Goal: Contribute content

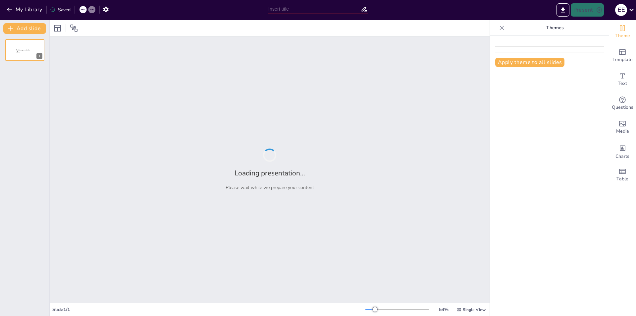
type input "Язык цветов: культурные и исторические контексты"
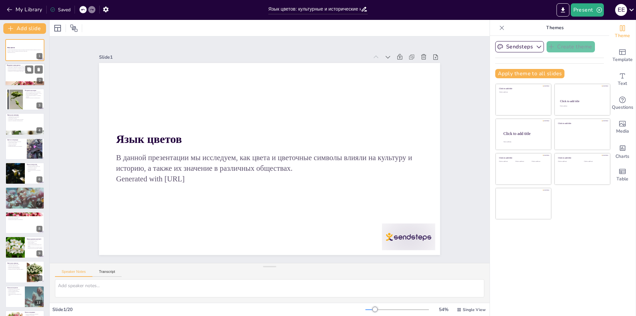
click at [28, 65] on p "Введение в язык цветов" at bounding box center [25, 66] width 36 height 2
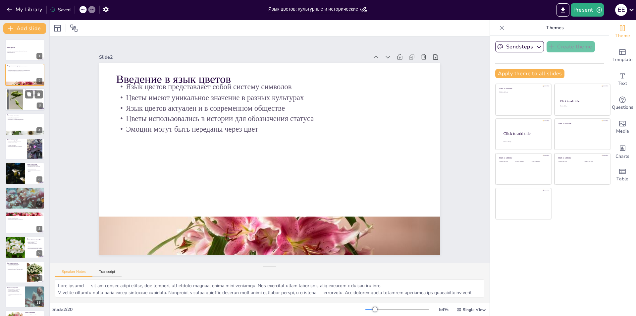
click at [15, 96] on div at bounding box center [15, 99] width 38 height 20
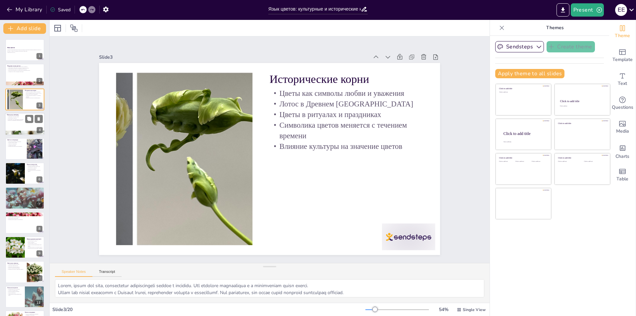
click at [28, 124] on div at bounding box center [25, 124] width 40 height 23
type textarea "Loremip dolo sitametcons adipiscingeli se doeiusmo t incidid. Utl etdolo mag al…"
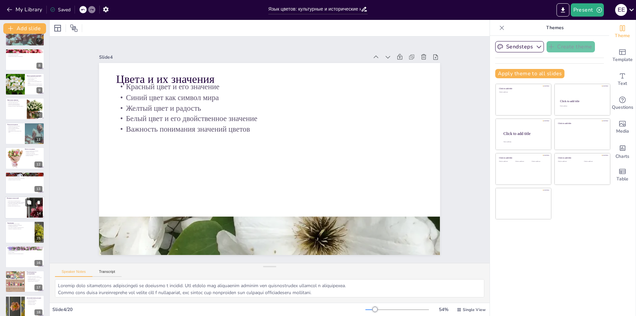
scroll to position [219, 0]
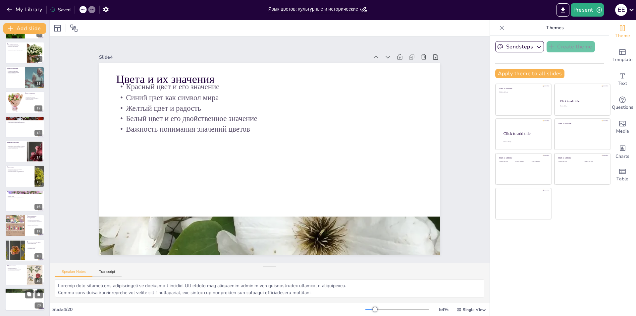
click at [21, 306] on div at bounding box center [25, 299] width 40 height 23
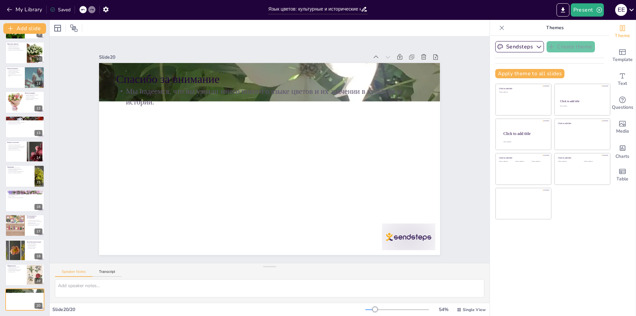
scroll to position [0, 0]
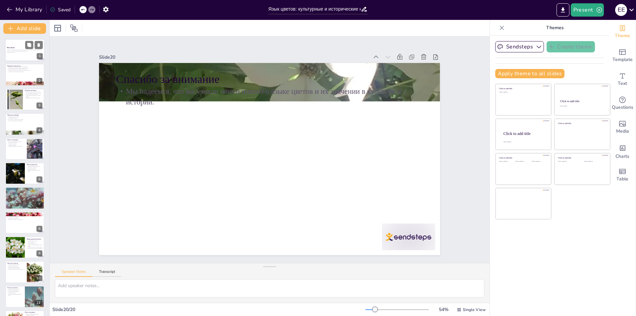
click at [14, 49] on div "В данной презентации мы исследуем, как цвета и цветочные символы влияли на куль…" at bounding box center [25, 51] width 36 height 5
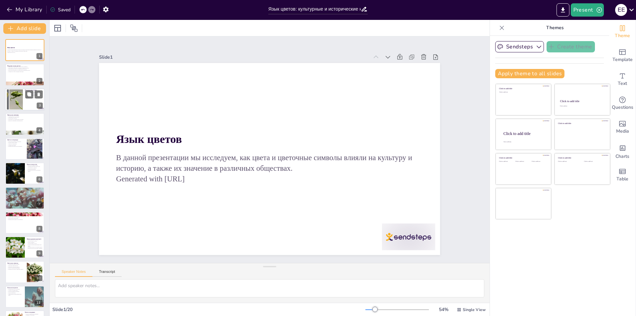
drag, startPoint x: 19, startPoint y: 103, endPoint x: 24, endPoint y: 96, distance: 9.3
click at [20, 103] on div at bounding box center [15, 99] width 38 height 20
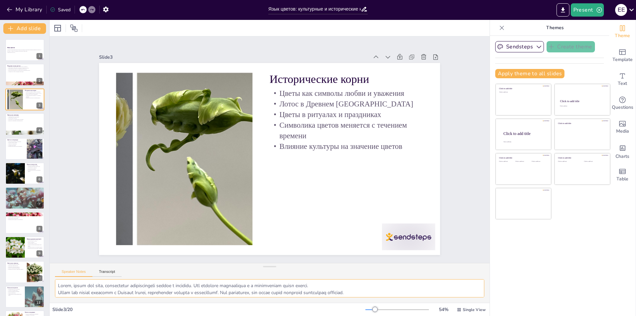
click at [96, 283] on textarea at bounding box center [269, 288] width 429 height 18
drag, startPoint x: 61, startPoint y: 285, endPoint x: 416, endPoint y: 295, distance: 354.7
click at [416, 295] on textarea at bounding box center [269, 288] width 429 height 18
click at [24, 126] on div at bounding box center [25, 124] width 40 height 23
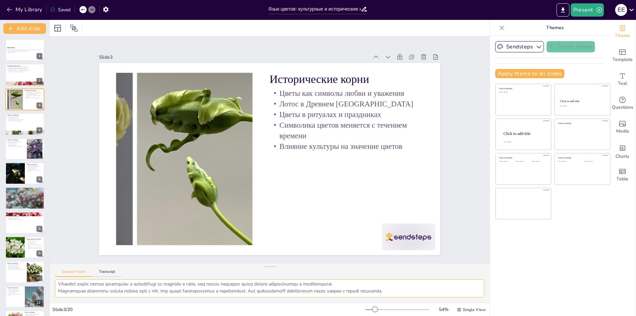
type textarea "Loremip dolo sitametcons adipiscingeli se doeiusmo t incidid. Utl etdolo mag al…"
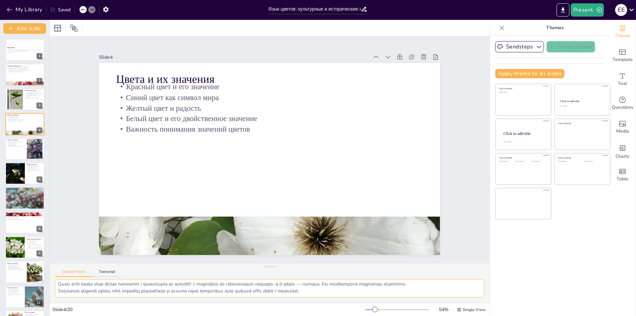
click at [57, 287] on textarea at bounding box center [269, 288] width 429 height 18
drag, startPoint x: 58, startPoint y: 287, endPoint x: 348, endPoint y: 296, distance: 290.8
click at [348, 296] on textarea at bounding box center [269, 288] width 429 height 18
click at [559, 10] on button "Export to PowerPoint" at bounding box center [563, 9] width 13 height 13
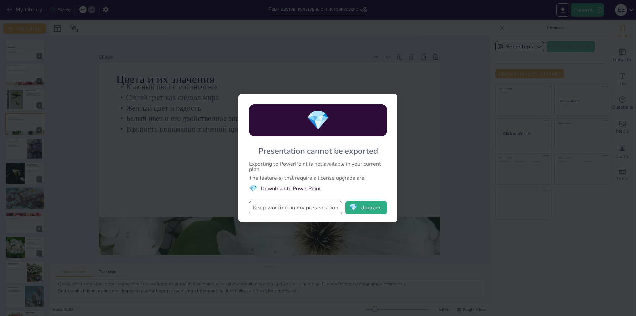
click at [298, 211] on button "Keep working on my presentation" at bounding box center [295, 207] width 93 height 13
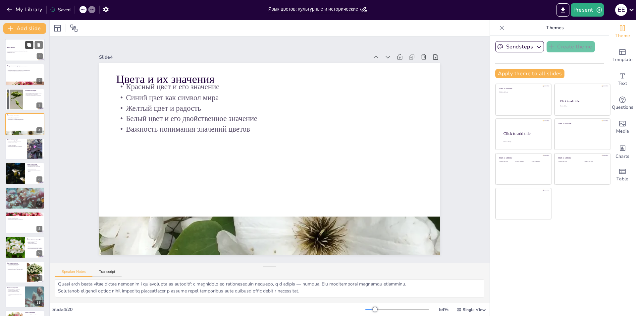
click at [30, 45] on icon at bounding box center [29, 45] width 4 height 4
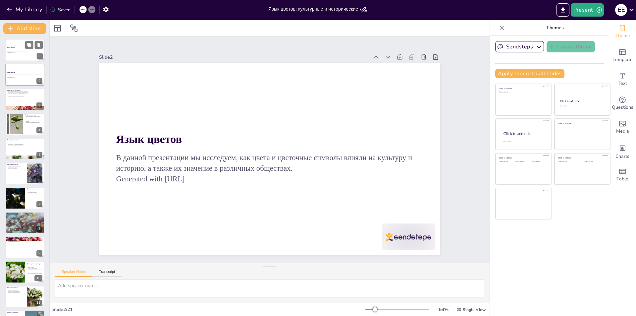
scroll to position [0, 0]
click at [18, 52] on p "Generated with [URL]" at bounding box center [25, 52] width 36 height 1
click at [585, 7] on button "Present" at bounding box center [587, 9] width 33 height 13
click at [594, 42] on li "Play presentation" at bounding box center [598, 40] width 53 height 11
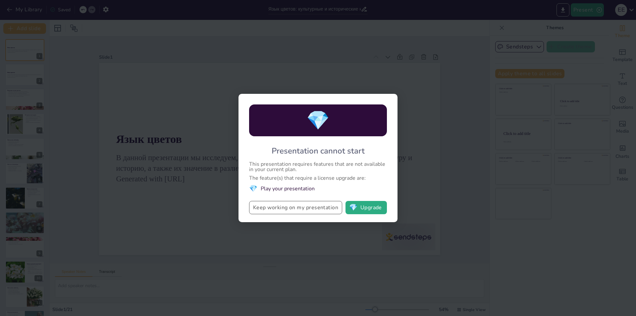
click at [322, 207] on button "Keep working on my presentation" at bounding box center [295, 207] width 93 height 13
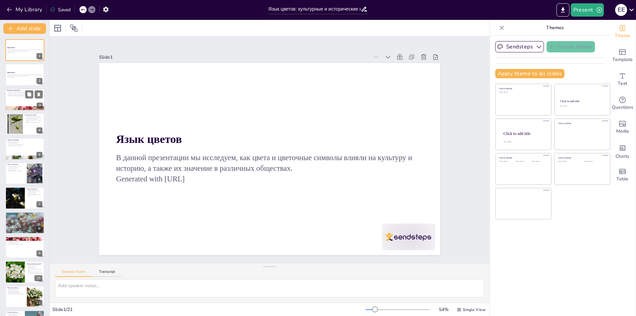
click at [14, 92] on p "Цветы имеют уникальное значение в разных культурах" at bounding box center [25, 91] width 36 height 1
type textarea "Lore ipsumd — sit am consec adipi elitse, doe tempori, utl etdolo magnaal enima…"
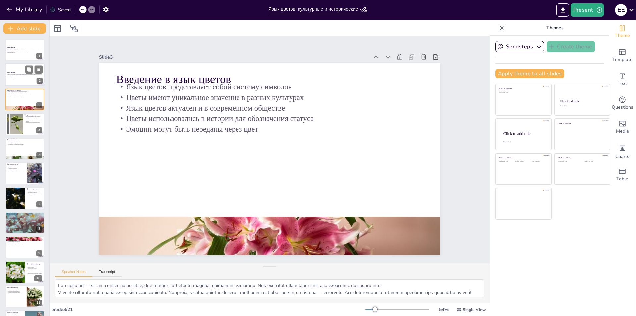
click at [20, 75] on p "В данной презентации мы исследуем, как цвета и цветочные символы влияли на куль…" at bounding box center [25, 75] width 36 height 2
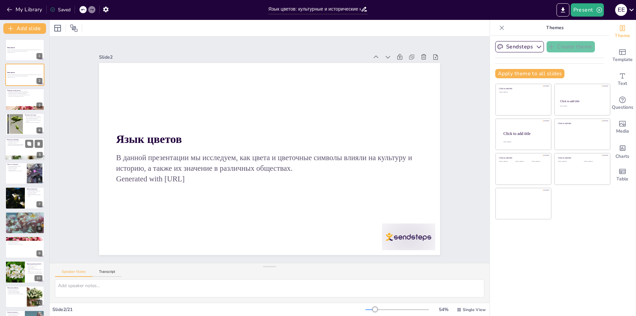
click at [18, 147] on div at bounding box center [25, 149] width 40 height 23
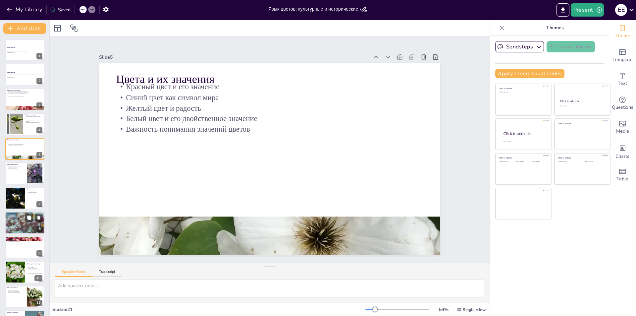
type textarea "Loremip dolo sitametcons adipiscingeli se doeiusmo t incidid. Utl etdolo mag al…"
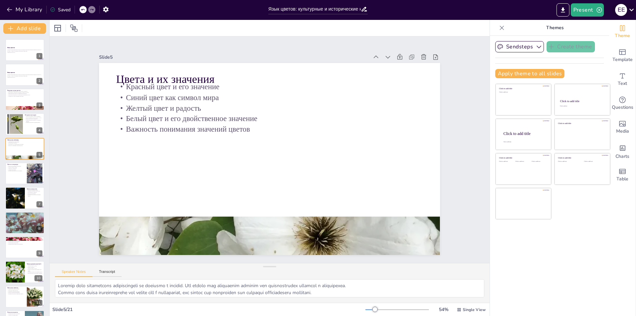
click at [628, 12] on icon at bounding box center [631, 9] width 9 height 9
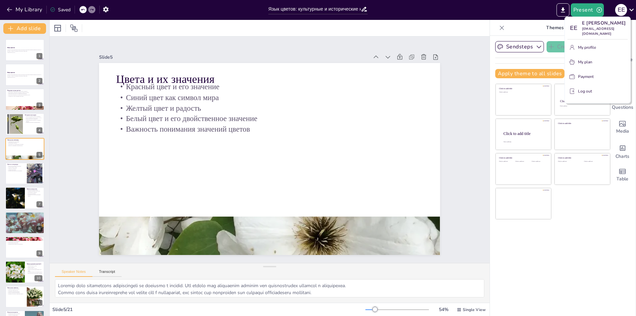
click at [30, 50] on div at bounding box center [318, 158] width 636 height 316
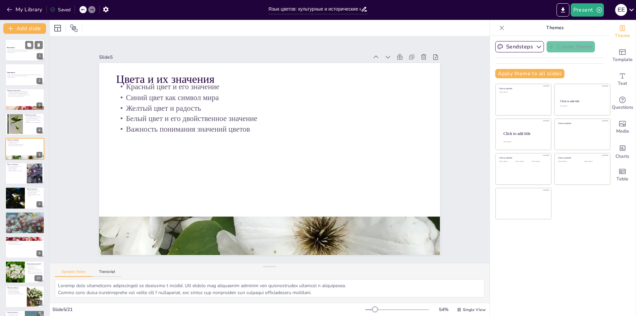
click at [27, 51] on p "В данной презентации мы исследуем, как цвета и цветочные символы влияли на куль…" at bounding box center [25, 50] width 36 height 2
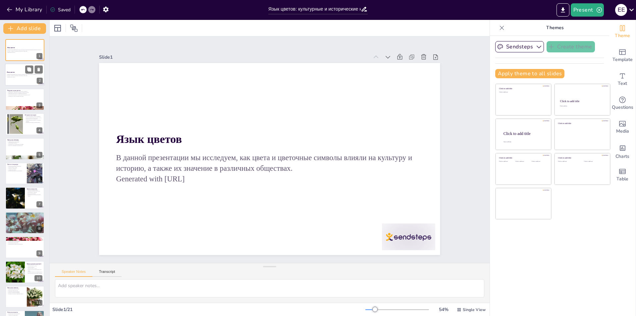
click at [28, 78] on div "В данной презентации мы исследуем, как цвета и цветочные символы влияли на куль…" at bounding box center [25, 76] width 36 height 5
click at [19, 48] on p "Язык цветов" at bounding box center [25, 48] width 36 height 2
click at [17, 77] on p "Generated with [URL]" at bounding box center [25, 77] width 36 height 1
click at [627, 5] on icon at bounding box center [631, 9] width 9 height 9
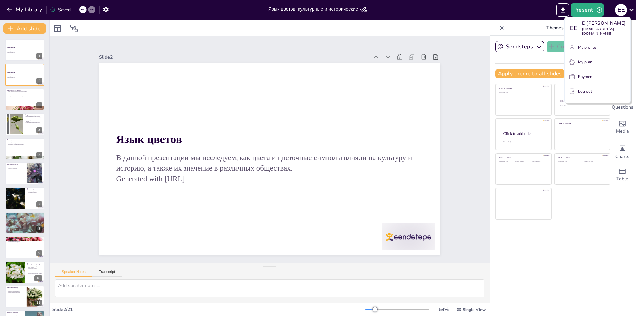
click at [584, 88] on p "Log out" at bounding box center [585, 91] width 14 height 6
